Goal: Transaction & Acquisition: Book appointment/travel/reservation

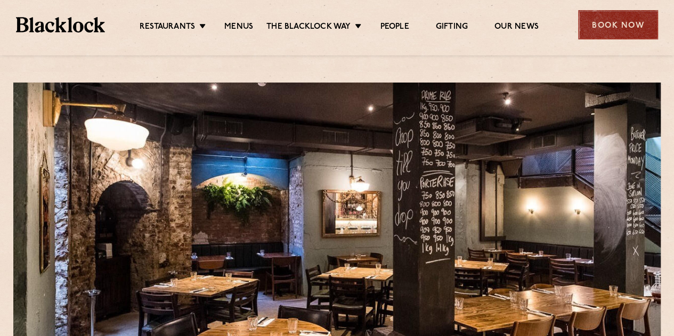
click at [636, 24] on div "Book Now" at bounding box center [618, 24] width 80 height 29
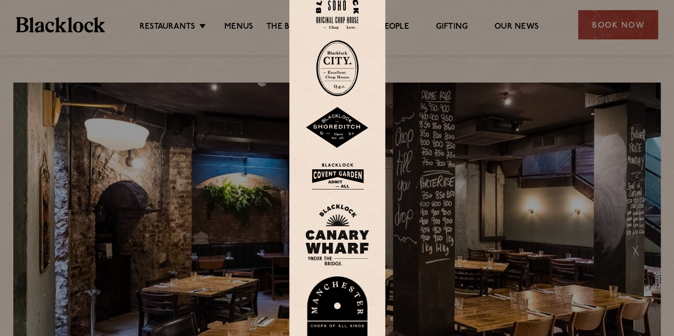
click at [343, 64] on img at bounding box center [337, 68] width 43 height 56
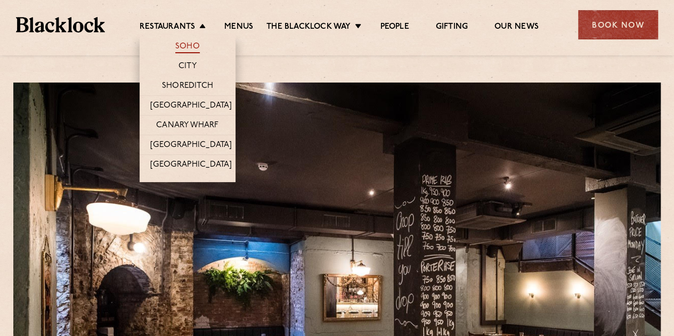
click at [187, 48] on link "Soho" at bounding box center [187, 48] width 24 height 12
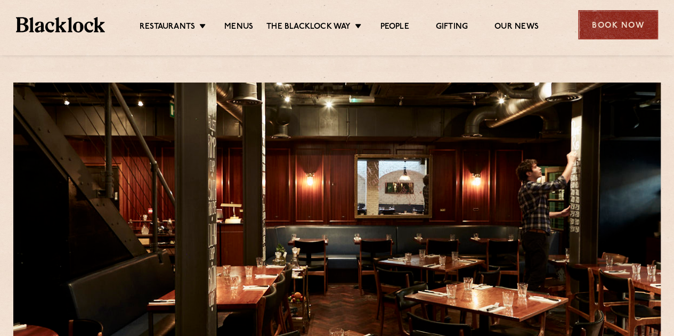
click at [597, 32] on div "Book Now" at bounding box center [618, 24] width 80 height 29
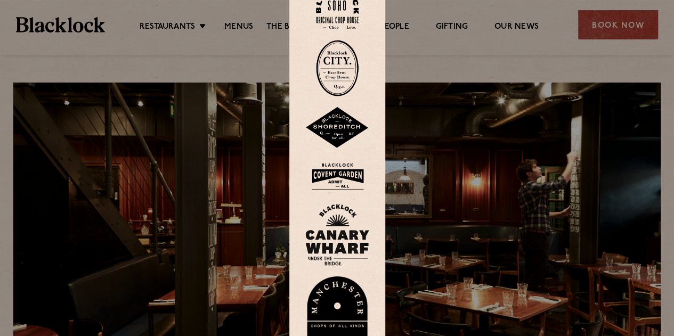
click at [356, 21] on img at bounding box center [337, 7] width 43 height 43
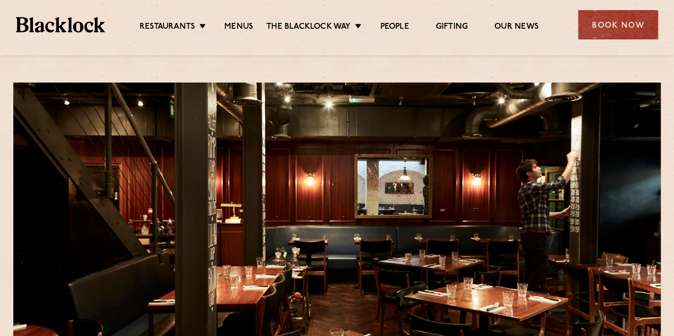
drag, startPoint x: 602, startPoint y: 22, endPoint x: 594, endPoint y: 25, distance: 8.4
click at [602, 22] on div "Book Now" at bounding box center [618, 24] width 80 height 29
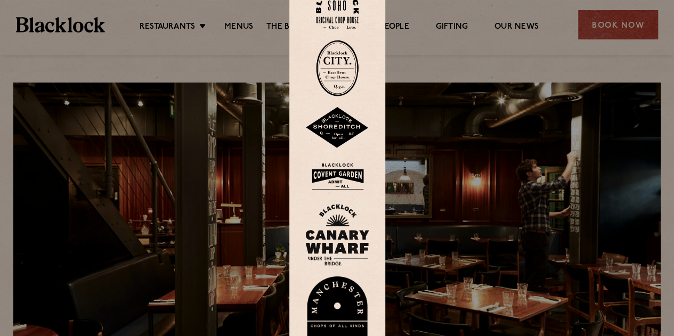
click at [344, 130] on img at bounding box center [337, 128] width 64 height 42
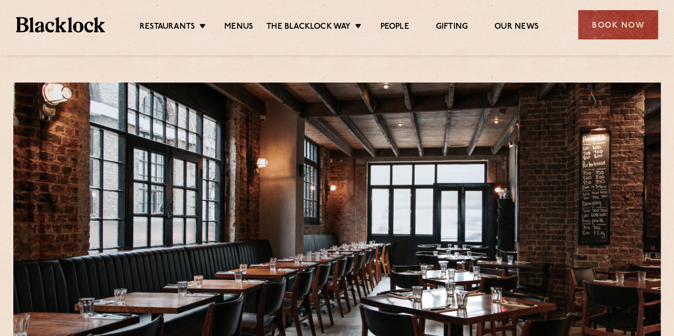
click at [620, 30] on div "Book Now" at bounding box center [618, 24] width 80 height 29
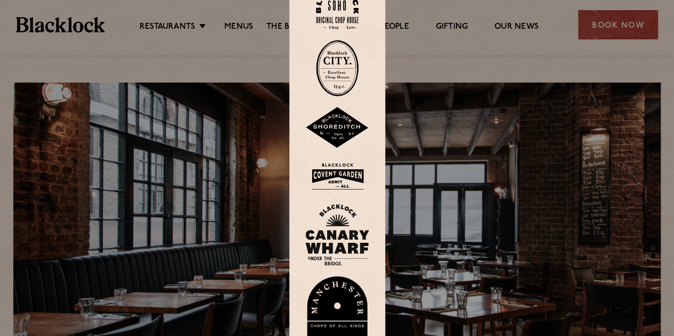
click at [350, 177] on img at bounding box center [337, 176] width 64 height 35
